Goal: Information Seeking & Learning: Learn about a topic

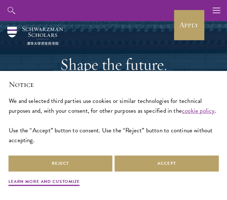
scroll to position [20, 0]
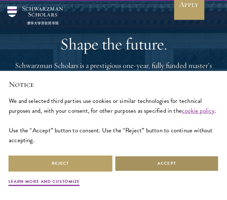
click at [164, 163] on button "Accept" at bounding box center [167, 164] width 104 height 16
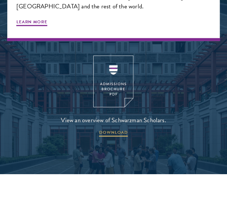
scroll to position [1161, 0]
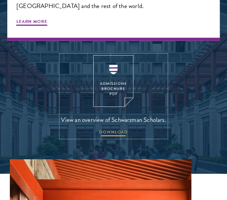
click at [107, 129] on span "DOWNLOAD" at bounding box center [113, 133] width 29 height 9
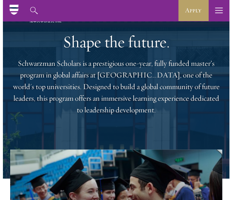
scroll to position [0, 0]
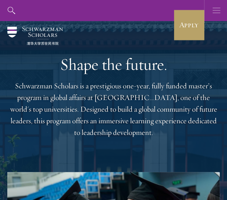
click at [215, 7] on icon "button" at bounding box center [216, 10] width 8 height 21
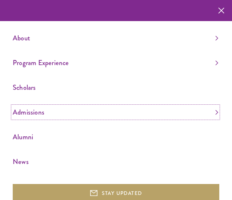
click at [61, 114] on link "Admissions" at bounding box center [116, 112] width 206 height 12
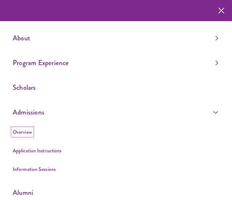
click at [23, 132] on link "Overview" at bounding box center [22, 132] width 19 height 7
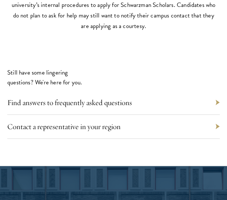
scroll to position [3088, 0]
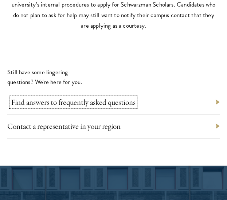
click at [63, 104] on link "Find answers to frequently asked questions" at bounding box center [73, 102] width 125 height 9
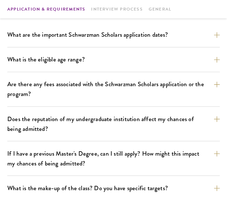
scroll to position [232, 0]
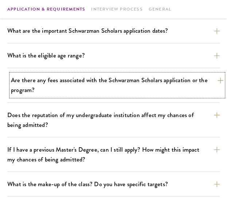
click at [70, 82] on button "Are there any fees associated with the Schwarzman Scholars application or the p…" at bounding box center [117, 85] width 212 height 23
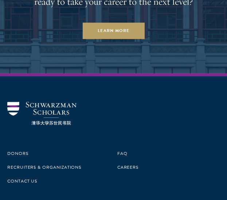
scroll to position [1908, 0]
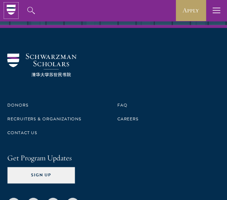
click at [16, 8] on icon at bounding box center [10, 9] width 11 height 11
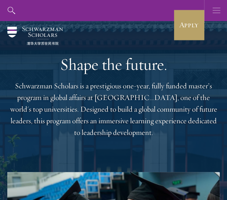
click at [215, 13] on use "button" at bounding box center [216, 10] width 8 height 5
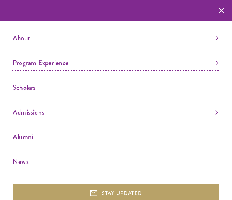
click at [173, 61] on link "Program Experience" at bounding box center [116, 63] width 206 height 12
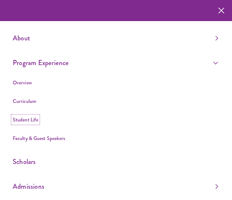
click at [29, 121] on link "Student Life" at bounding box center [26, 119] width 26 height 7
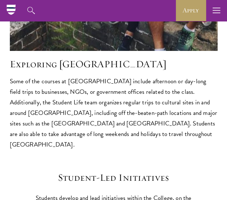
scroll to position [1177, 0]
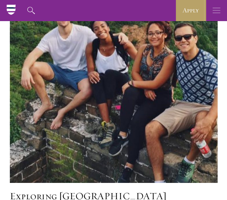
click at [216, 12] on icon "button" at bounding box center [216, 10] width 8 height 21
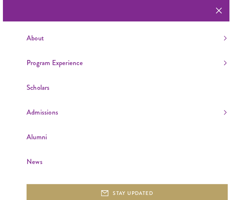
scroll to position [1165, 0]
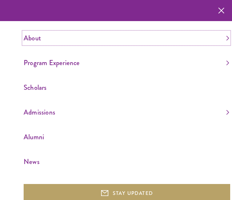
click at [155, 37] on link "About" at bounding box center [127, 38] width 206 height 12
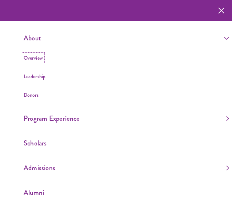
click at [34, 58] on link "Overview" at bounding box center [33, 57] width 19 height 7
